Goal: Task Accomplishment & Management: Manage account settings

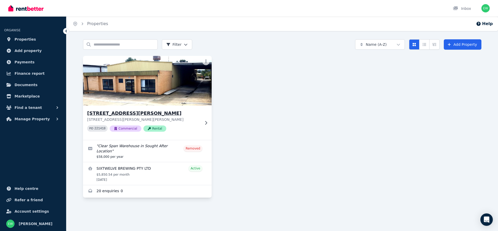
click at [154, 95] on img at bounding box center [147, 81] width 135 height 52
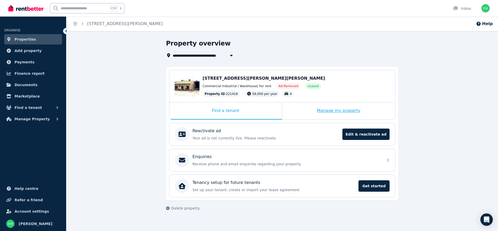
click at [316, 113] on div "Manage my property" at bounding box center [338, 111] width 113 height 17
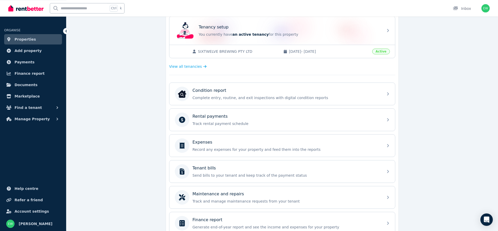
scroll to position [133, 0]
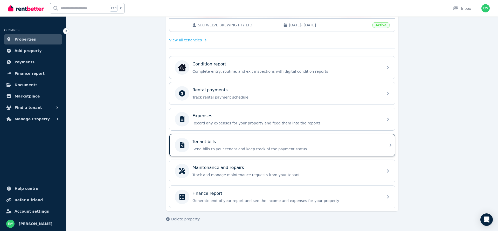
click at [205, 147] on p "Send bills to your tenant and keep track of the payment status" at bounding box center [286, 149] width 188 height 5
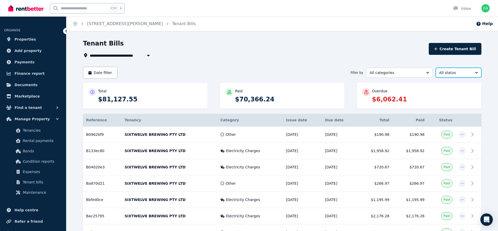
click at [448, 71] on span "All status" at bounding box center [455, 72] width 32 height 5
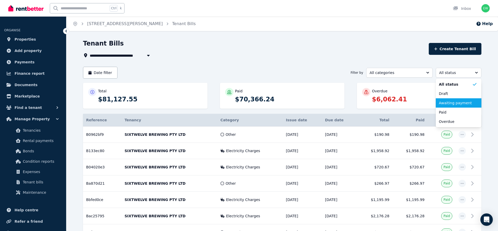
click at [450, 102] on span "Awaiting payment" at bounding box center [454, 103] width 33 height 5
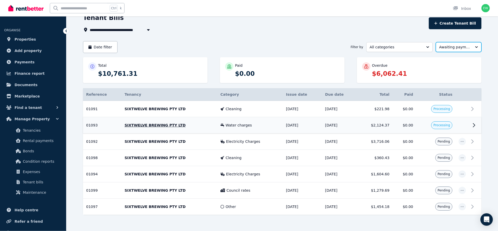
scroll to position [26, 0]
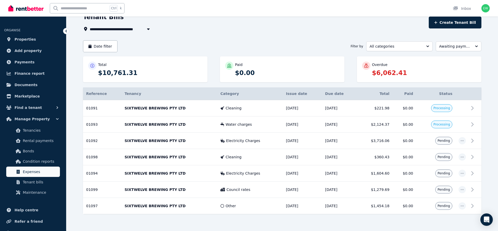
click at [23, 169] on link "Expenses" at bounding box center [33, 172] width 54 height 10
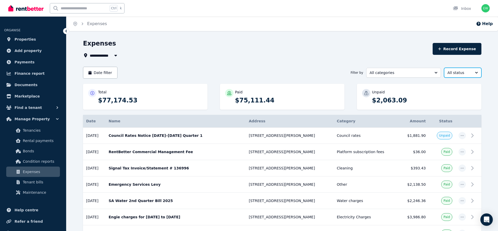
click at [468, 73] on span "All status" at bounding box center [458, 72] width 23 height 5
click at [456, 104] on span "Unpaid" at bounding box center [459, 103] width 25 height 5
click at [41, 179] on span "Tenant bills" at bounding box center [40, 182] width 35 height 6
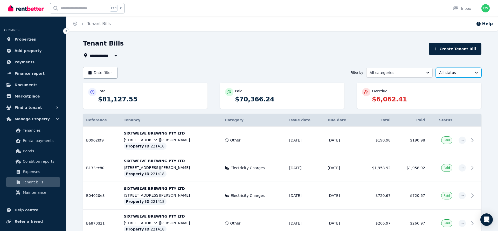
click at [445, 72] on span "All status" at bounding box center [455, 72] width 32 height 5
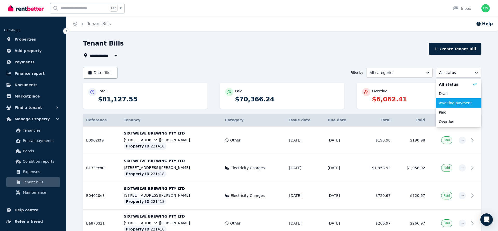
click at [443, 102] on span "Awaiting payment" at bounding box center [454, 103] width 33 height 5
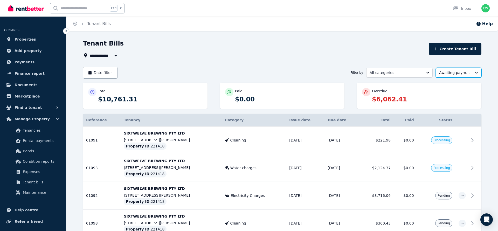
click at [448, 72] on span "Awaiting payment" at bounding box center [455, 72] width 32 height 5
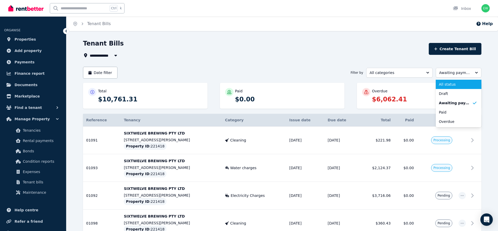
click at [453, 83] on span "All status" at bounding box center [454, 84] width 33 height 5
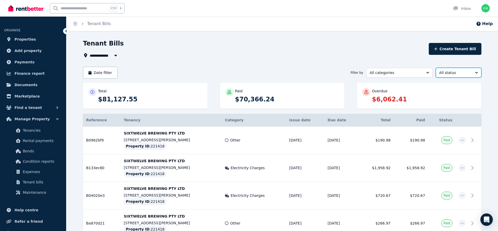
click at [444, 74] on span "All status" at bounding box center [455, 72] width 32 height 5
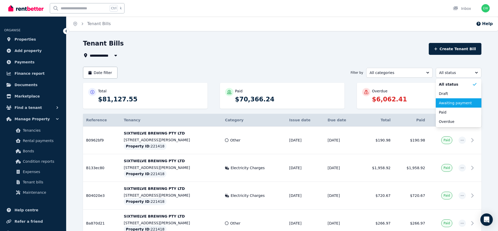
click at [444, 104] on span "Awaiting payment" at bounding box center [454, 103] width 33 height 5
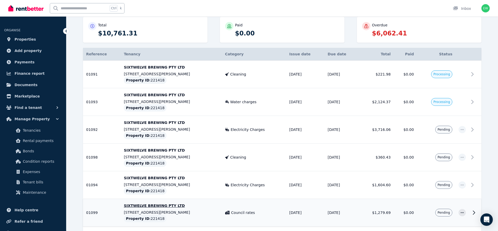
scroll to position [117, 0]
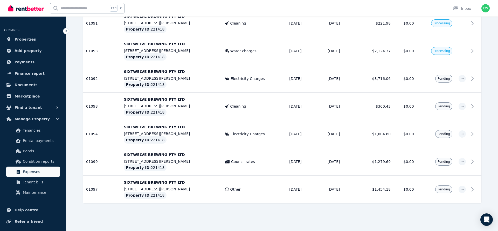
click at [34, 169] on span "Expenses" at bounding box center [40, 172] width 35 height 6
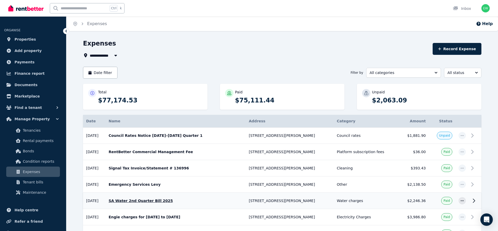
scroll to position [26, 0]
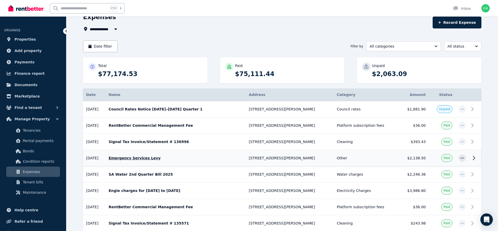
click at [162, 160] on p "Emergency Services Levy" at bounding box center [176, 158] width 134 height 5
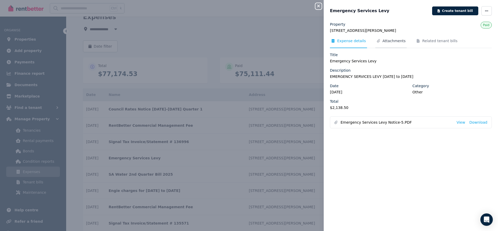
click at [382, 39] on span "Attachments" at bounding box center [393, 40] width 23 height 5
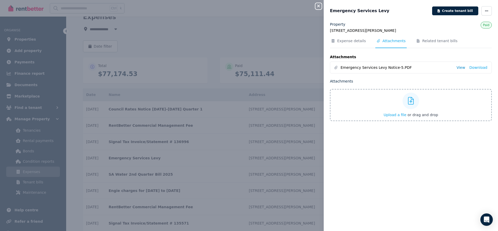
click at [460, 69] on link "View" at bounding box center [460, 67] width 9 height 5
click at [318, 5] on icon "button" at bounding box center [318, 6] width 6 height 4
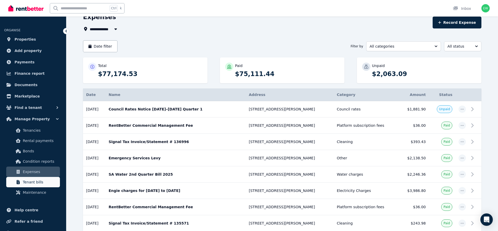
click at [29, 185] on span "Tenant bills" at bounding box center [40, 182] width 35 height 6
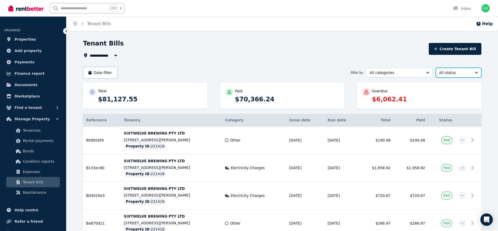
click at [449, 72] on span "All status" at bounding box center [455, 72] width 32 height 5
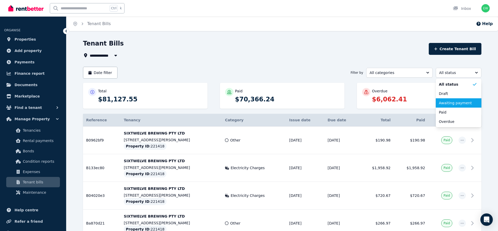
click at [446, 104] on span "Awaiting payment" at bounding box center [454, 103] width 33 height 5
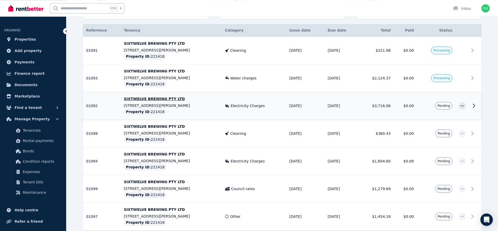
scroll to position [91, 0]
click at [491, 106] on div "**********" at bounding box center [281, 103] width 431 height 309
